Goal: Transaction & Acquisition: Purchase product/service

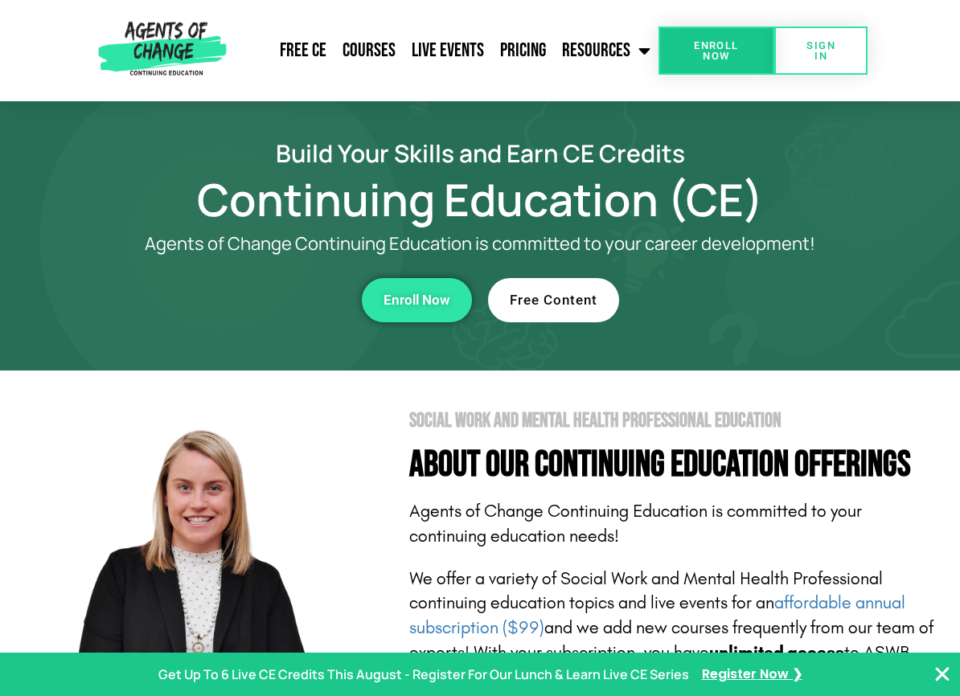
click at [390, 294] on span "Enroll Now" at bounding box center [417, 301] width 67 height 14
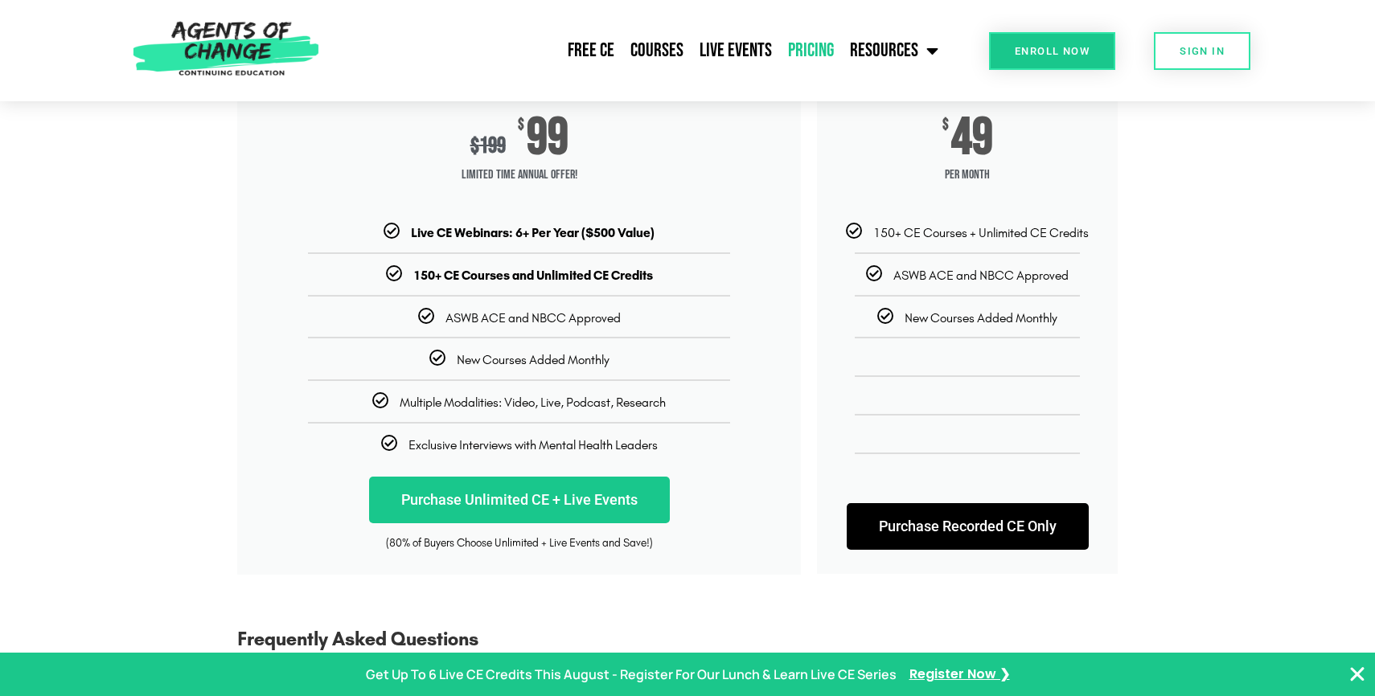
scroll to position [301, 0]
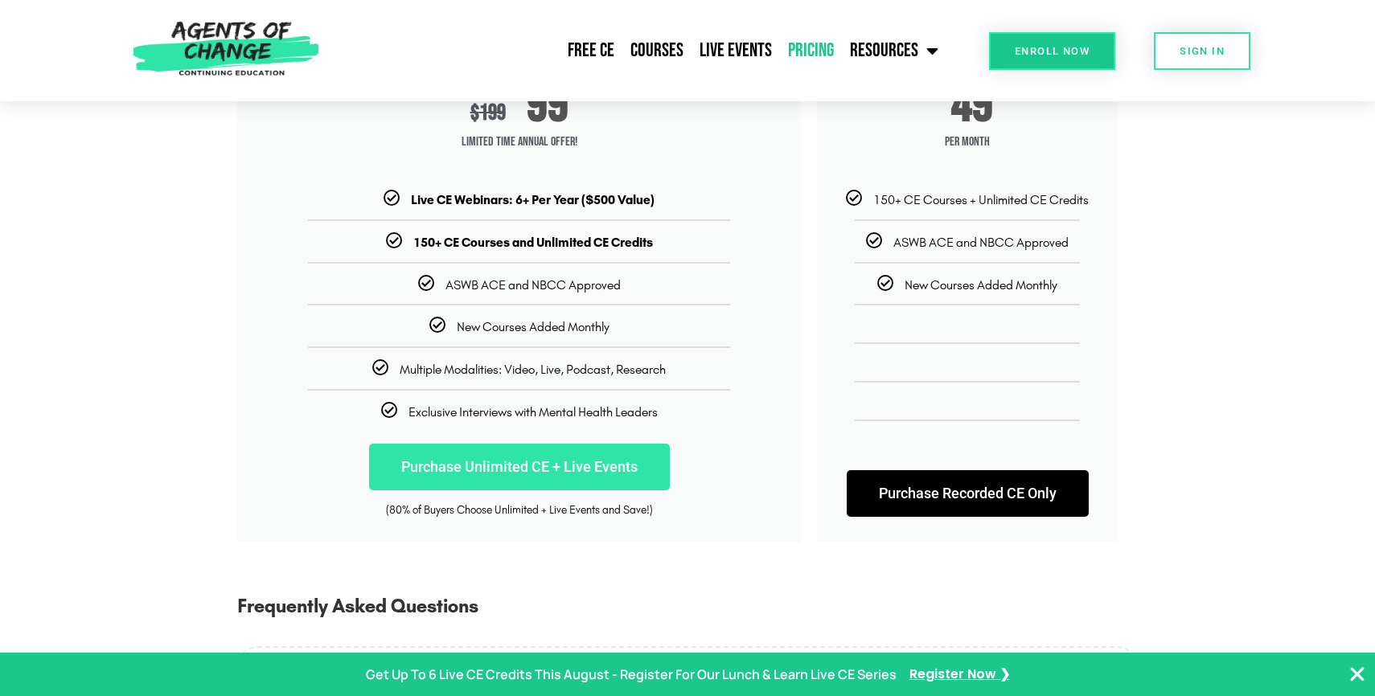
click at [573, 466] on link "Purchase Unlimited CE + Live Events" at bounding box center [519, 467] width 301 height 47
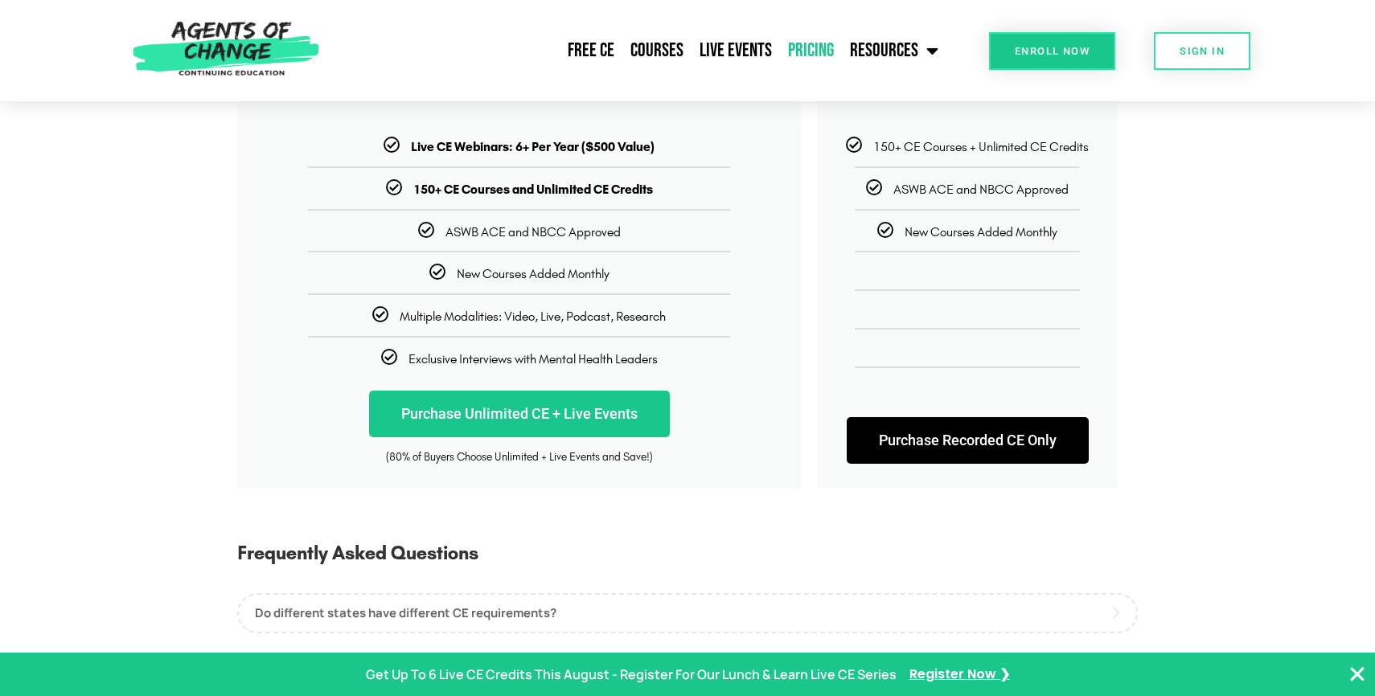
scroll to position [378, 0]
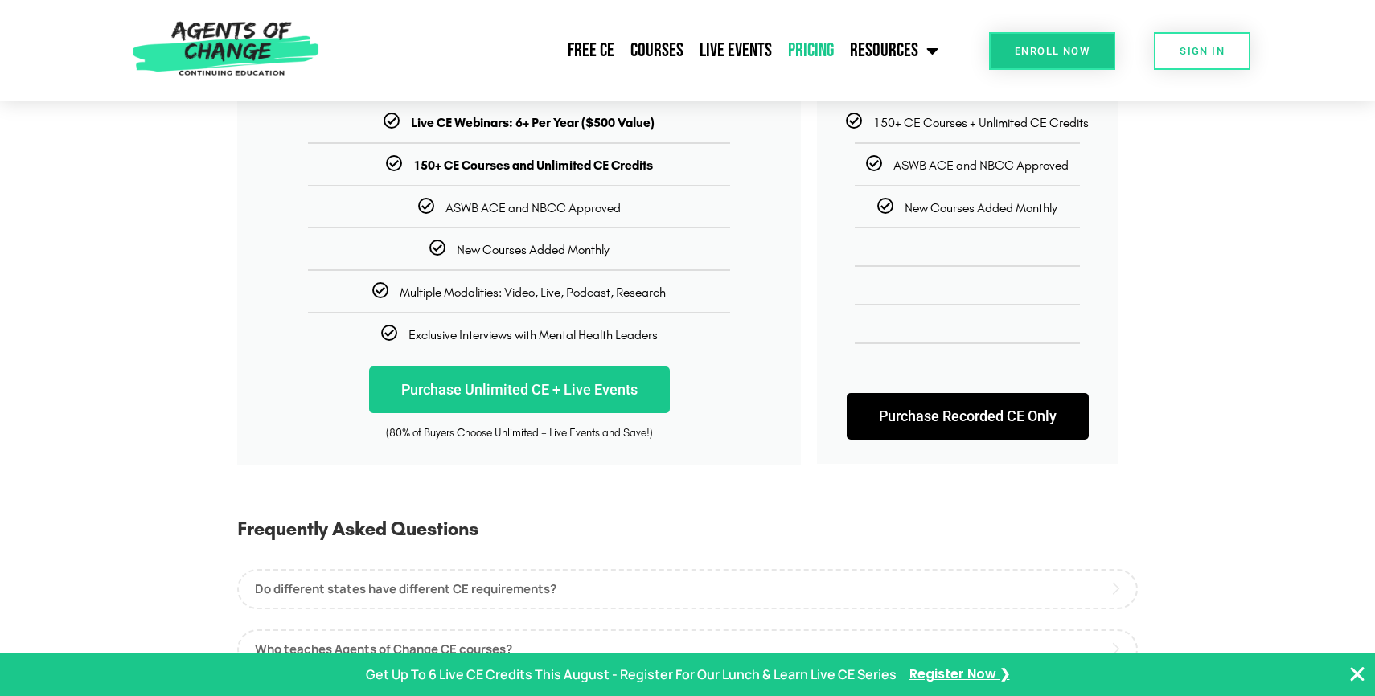
click at [923, 425] on link "Purchase Recorded CE Only" at bounding box center [968, 416] width 242 height 47
